Goal: Task Accomplishment & Management: Manage account settings

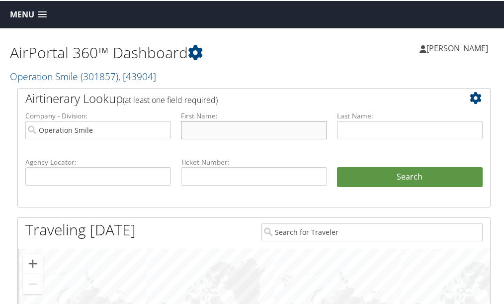
click at [190, 130] on input "text" at bounding box center [254, 129] width 146 height 18
type input "[PERSON_NAME]"
click at [34, 18] on span "Menu" at bounding box center [22, 13] width 24 height 9
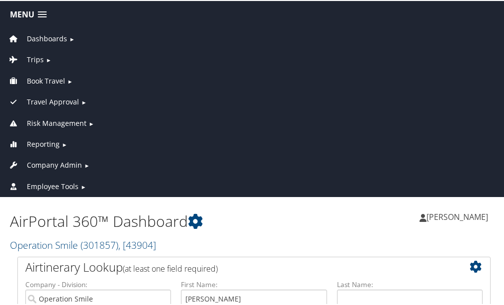
click at [49, 141] on span "Reporting" at bounding box center [43, 143] width 33 height 11
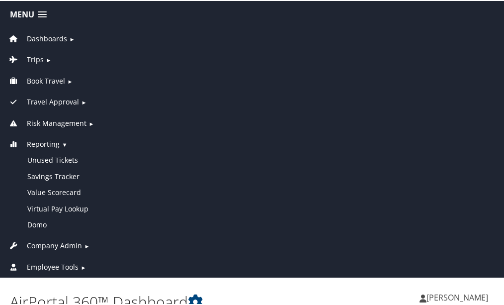
click at [69, 241] on span "Company Admin" at bounding box center [54, 244] width 55 height 11
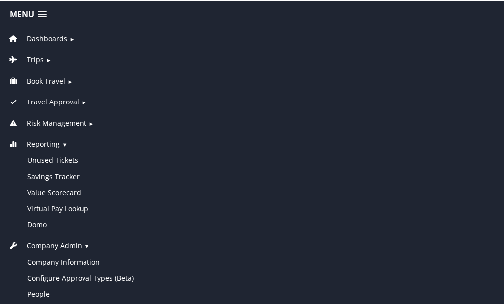
click at [56, 141] on span "Reporting" at bounding box center [43, 143] width 33 height 11
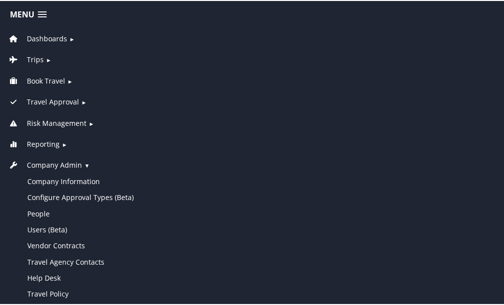
click at [56, 160] on span "Company Admin" at bounding box center [54, 164] width 55 height 11
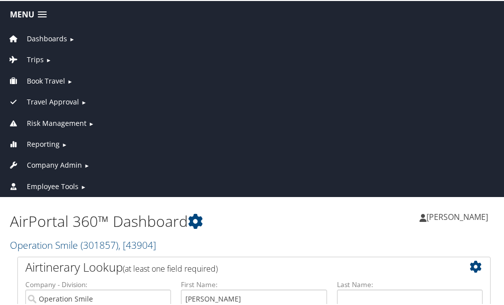
click at [60, 182] on span "Employee Tools" at bounding box center [53, 185] width 52 height 11
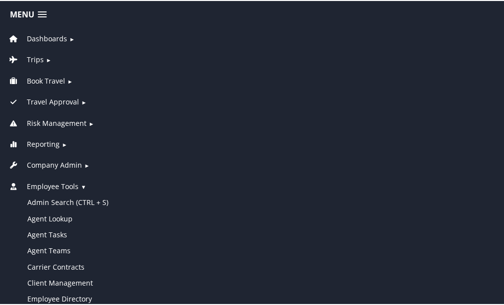
click at [47, 186] on span "Employee Tools" at bounding box center [53, 185] width 52 height 11
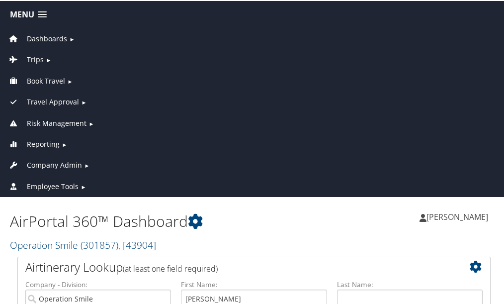
click at [53, 180] on span "Employee Tools" at bounding box center [53, 185] width 52 height 11
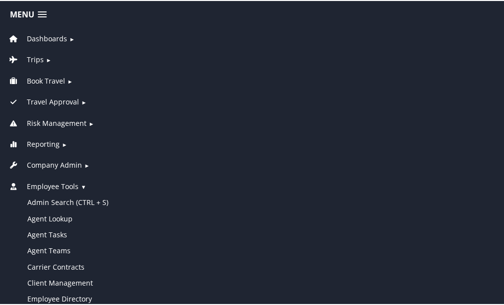
click at [40, 183] on span "Employee Tools" at bounding box center [53, 185] width 52 height 11
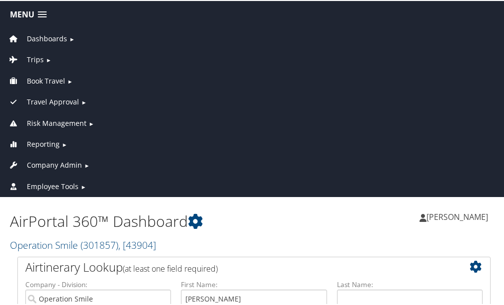
click at [52, 163] on span "Company Admin" at bounding box center [54, 164] width 55 height 11
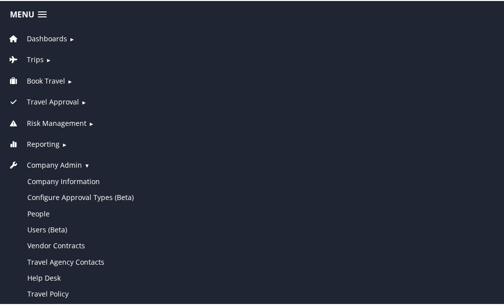
click at [64, 163] on span "Company Admin" at bounding box center [54, 164] width 55 height 11
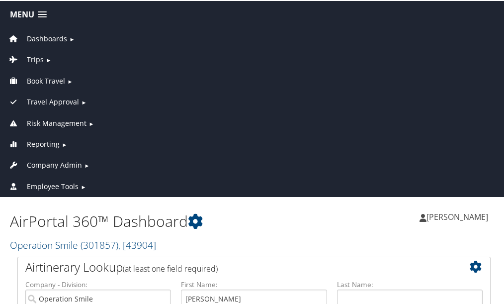
click at [55, 145] on span "Reporting" at bounding box center [43, 143] width 33 height 11
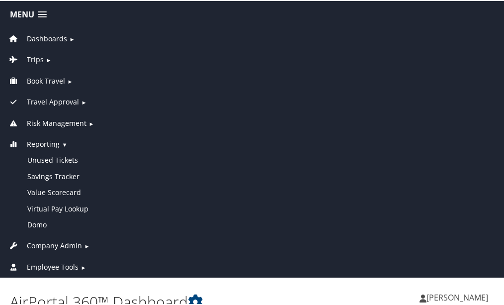
click at [56, 145] on span "Reporting" at bounding box center [43, 143] width 33 height 11
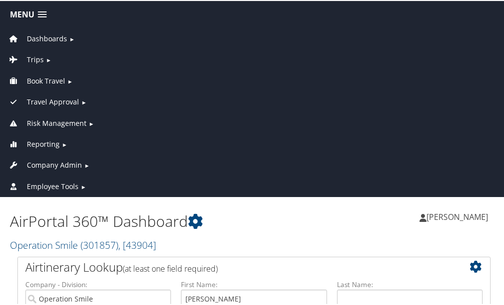
click at [59, 122] on span "Risk Management" at bounding box center [57, 122] width 60 height 11
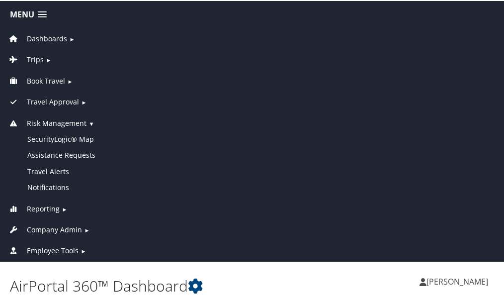
click at [59, 122] on span "Risk Management" at bounding box center [57, 122] width 60 height 11
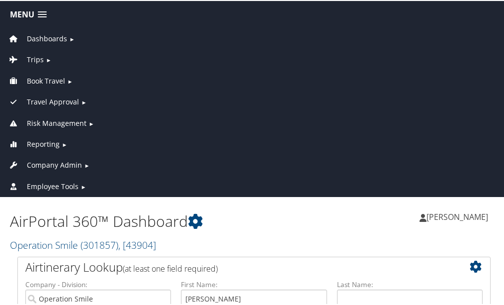
click at [63, 99] on span "Travel Approval" at bounding box center [53, 100] width 52 height 11
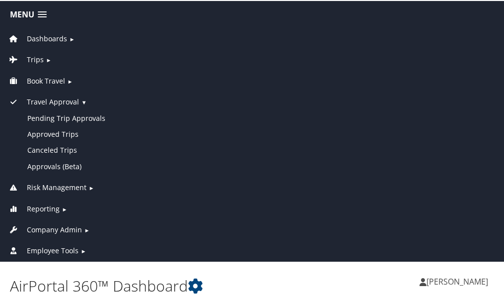
click at [64, 97] on span "Travel Approval" at bounding box center [53, 100] width 52 height 11
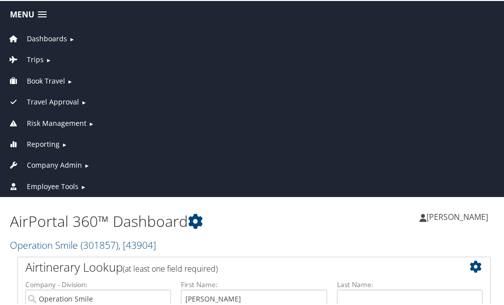
click at [50, 81] on span "Book Travel" at bounding box center [46, 80] width 38 height 11
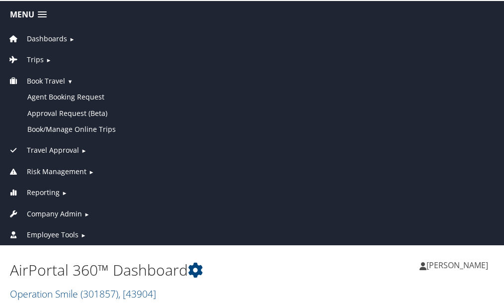
click at [50, 81] on span "Book Travel" at bounding box center [46, 80] width 38 height 11
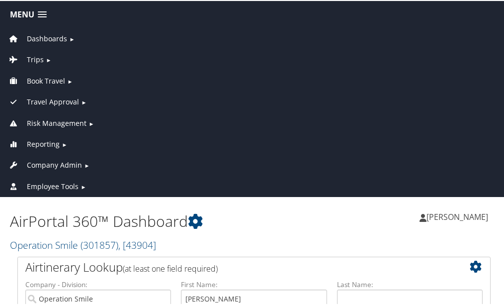
scroll to position [50, 0]
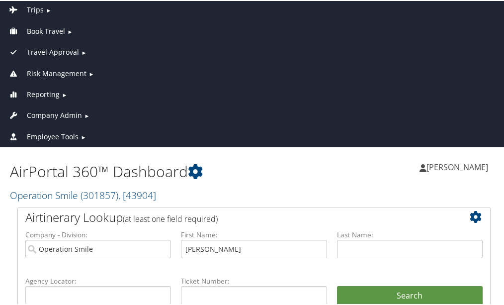
click at [46, 133] on span "Employee Tools" at bounding box center [53, 135] width 52 height 11
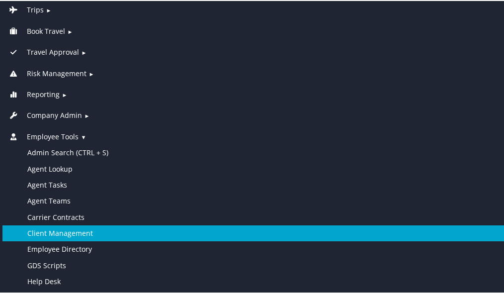
click at [80, 233] on link "Client Management" at bounding box center [253, 232] width 503 height 16
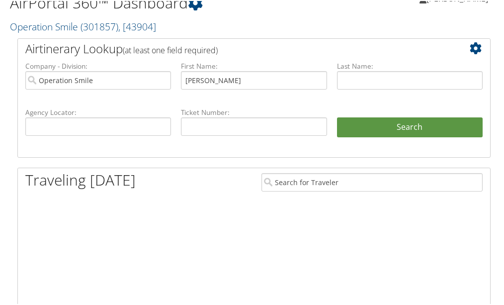
scroll to position [50, 0]
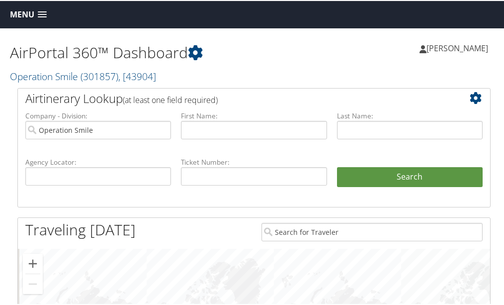
click at [45, 13] on span at bounding box center [42, 13] width 9 height 7
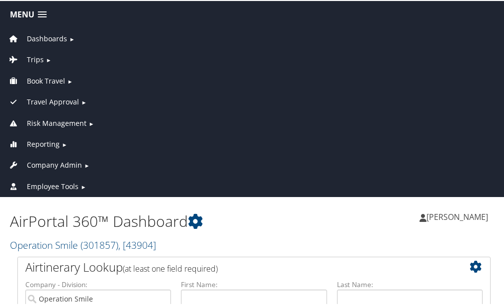
click at [67, 165] on span "Company Admin" at bounding box center [54, 164] width 55 height 11
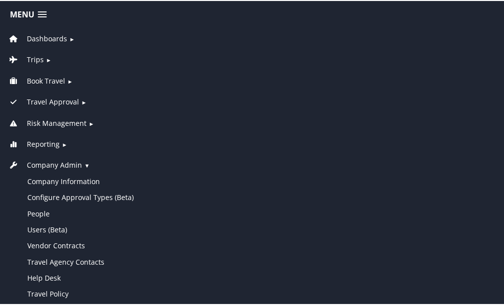
click at [51, 139] on span "Reporting" at bounding box center [43, 143] width 33 height 11
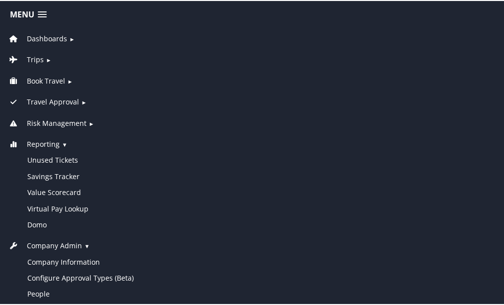
click at [47, 142] on span "Reporting" at bounding box center [43, 143] width 33 height 11
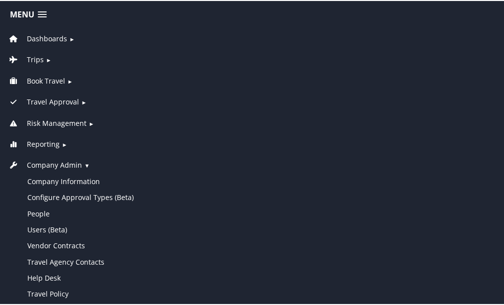
click at [58, 163] on span "Company Admin" at bounding box center [54, 164] width 55 height 11
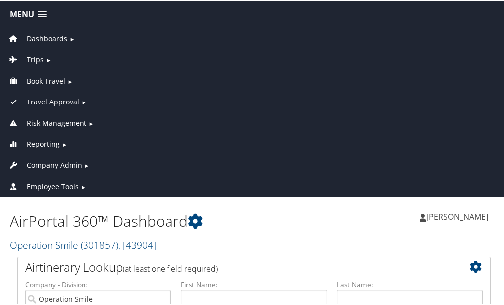
click at [61, 182] on span "Employee Tools" at bounding box center [53, 185] width 52 height 11
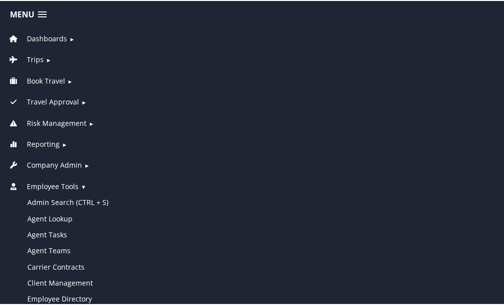
click at [63, 186] on span "Employee Tools" at bounding box center [53, 185] width 52 height 11
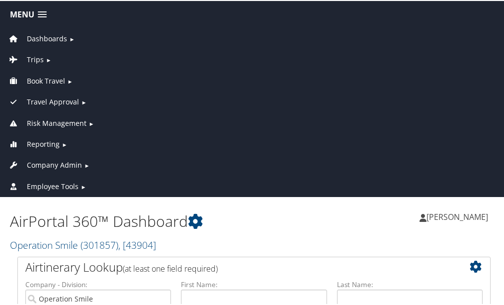
click at [68, 165] on span "Company Admin" at bounding box center [54, 164] width 55 height 11
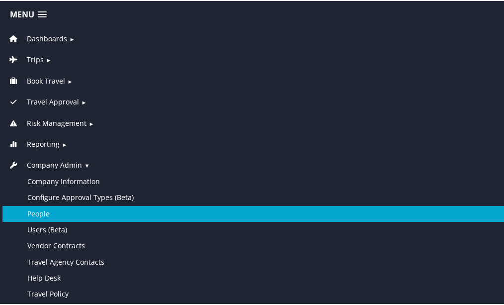
click at [46, 210] on link "People" at bounding box center [253, 213] width 503 height 16
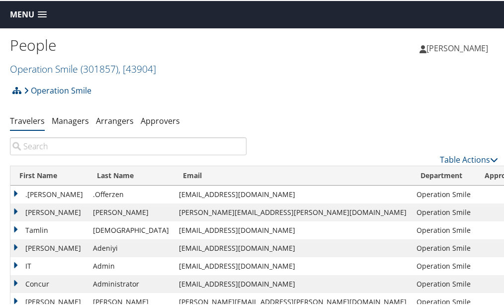
click at [77, 148] on input "search" at bounding box center [128, 145] width 237 height 18
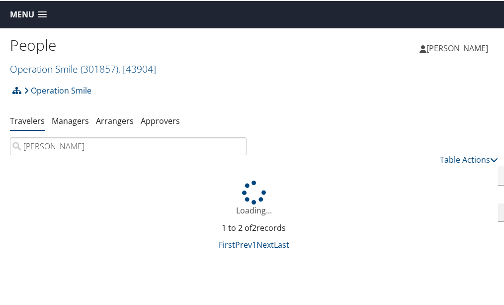
type input "ashley yolan"
